Goal: Find specific page/section: Find specific page/section

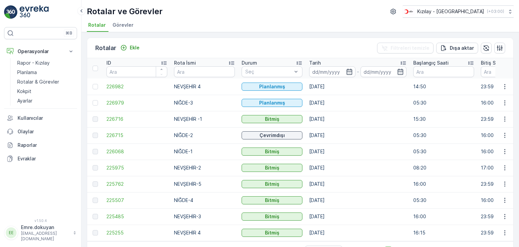
click at [25, 90] on p "Kokpit" at bounding box center [24, 91] width 14 height 7
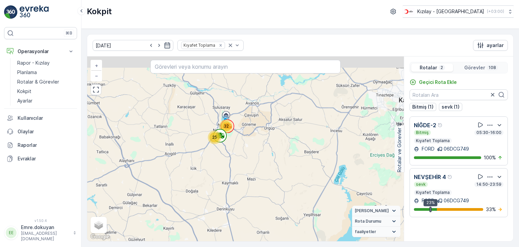
drag, startPoint x: 223, startPoint y: 97, endPoint x: 222, endPoint y: 174, distance: 77.0
click at [222, 174] on div "32 25 51 + − Uydu Yol haritası Arazi Karışık Leaflet Klavye kısayolları Harita …" at bounding box center [245, 148] width 317 height 184
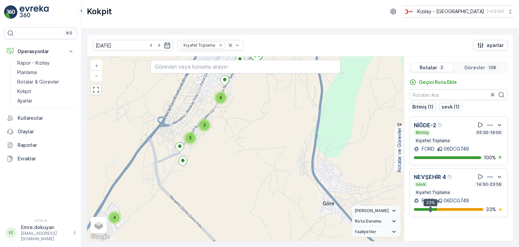
drag, startPoint x: 218, startPoint y: 127, endPoint x: 218, endPoint y: 176, distance: 48.7
click at [218, 176] on div "3 7 4 4 2 6 3 2 2 4 3 3 4 5 3 2 4 4 5 6 2 6 2 3 5 + − Uydu Yol haritası Arazi K…" at bounding box center [245, 148] width 317 height 184
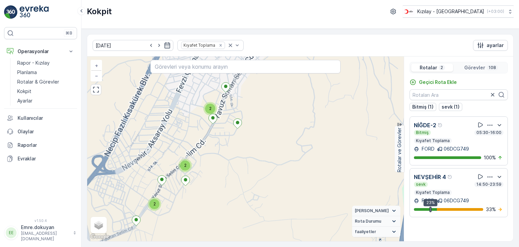
drag, startPoint x: 248, startPoint y: 124, endPoint x: 222, endPoint y: 192, distance: 72.9
click at [222, 192] on div "2 2 2 2 2 2 2 2 2 4 3 2 2 3 2 2 2 2 + − Uydu Yol haritası Arazi Karışık Leaflet…" at bounding box center [245, 148] width 317 height 184
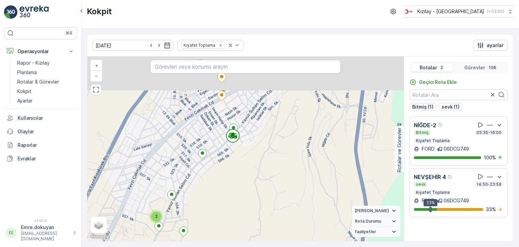
drag, startPoint x: 256, startPoint y: 145, endPoint x: 230, endPoint y: 186, distance: 47.9
click at [230, 186] on div "2 2 2 2 2 2 2 2 2 4 3 2 2 3 2 2 2 2 + − Uydu Yol haritası Arazi Karışık Leaflet…" at bounding box center [245, 148] width 317 height 184
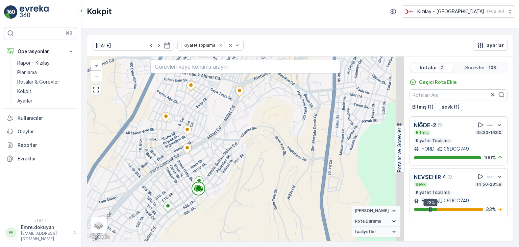
drag, startPoint x: 269, startPoint y: 141, endPoint x: 231, endPoint y: 203, distance: 72.5
click at [231, 203] on div "2 2 2 2 2 2 2 2 2 4 3 2 2 3 2 2 2 2 + − Uydu Yol haritası Arazi Karışık Leaflet…" at bounding box center [245, 148] width 317 height 184
